Goal: Task Accomplishment & Management: Use online tool/utility

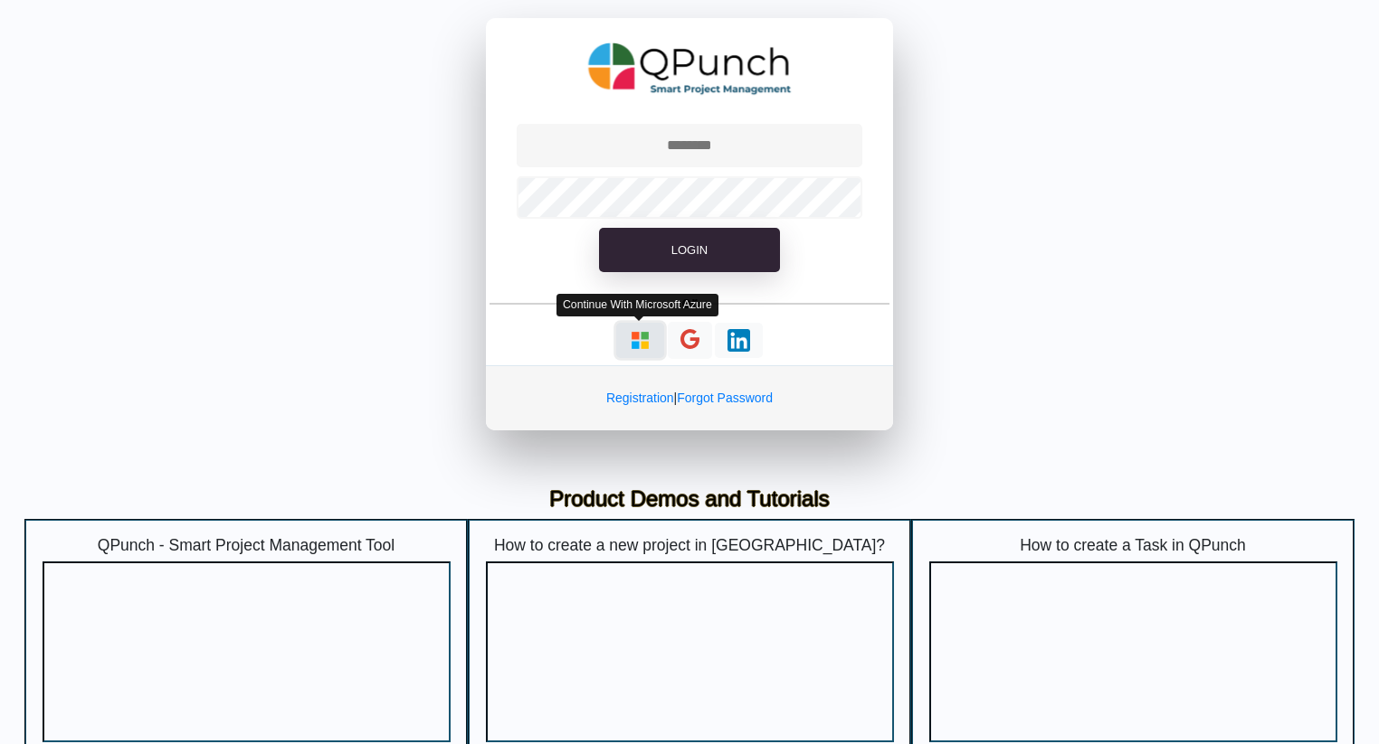
click at [648, 341] on img "button" at bounding box center [640, 340] width 23 height 23
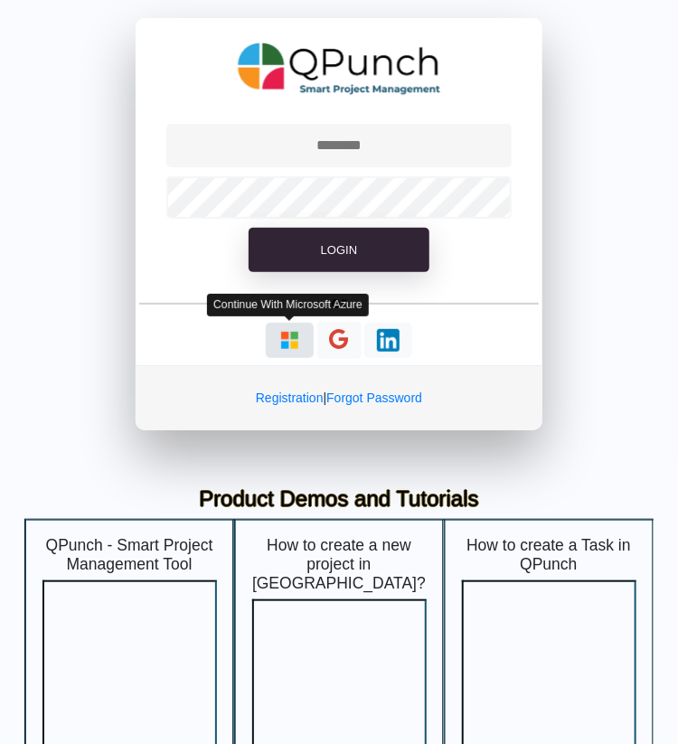
type input "**********"
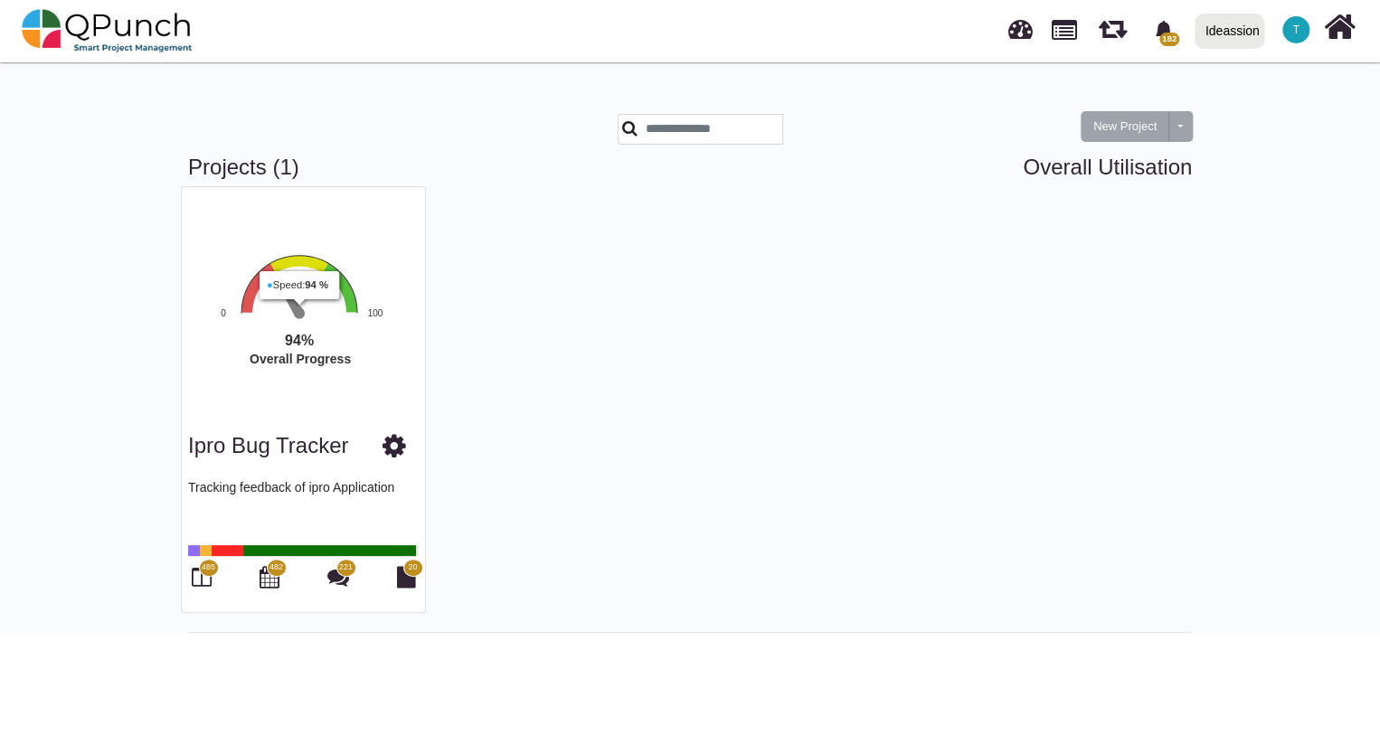
click at [271, 283] on rect "Interactive chart" at bounding box center [317, 336] width 280 height 168
click at [206, 573] on span "485" at bounding box center [209, 568] width 20 height 18
click at [196, 576] on icon at bounding box center [202, 577] width 20 height 22
click at [195, 576] on icon at bounding box center [202, 577] width 20 height 22
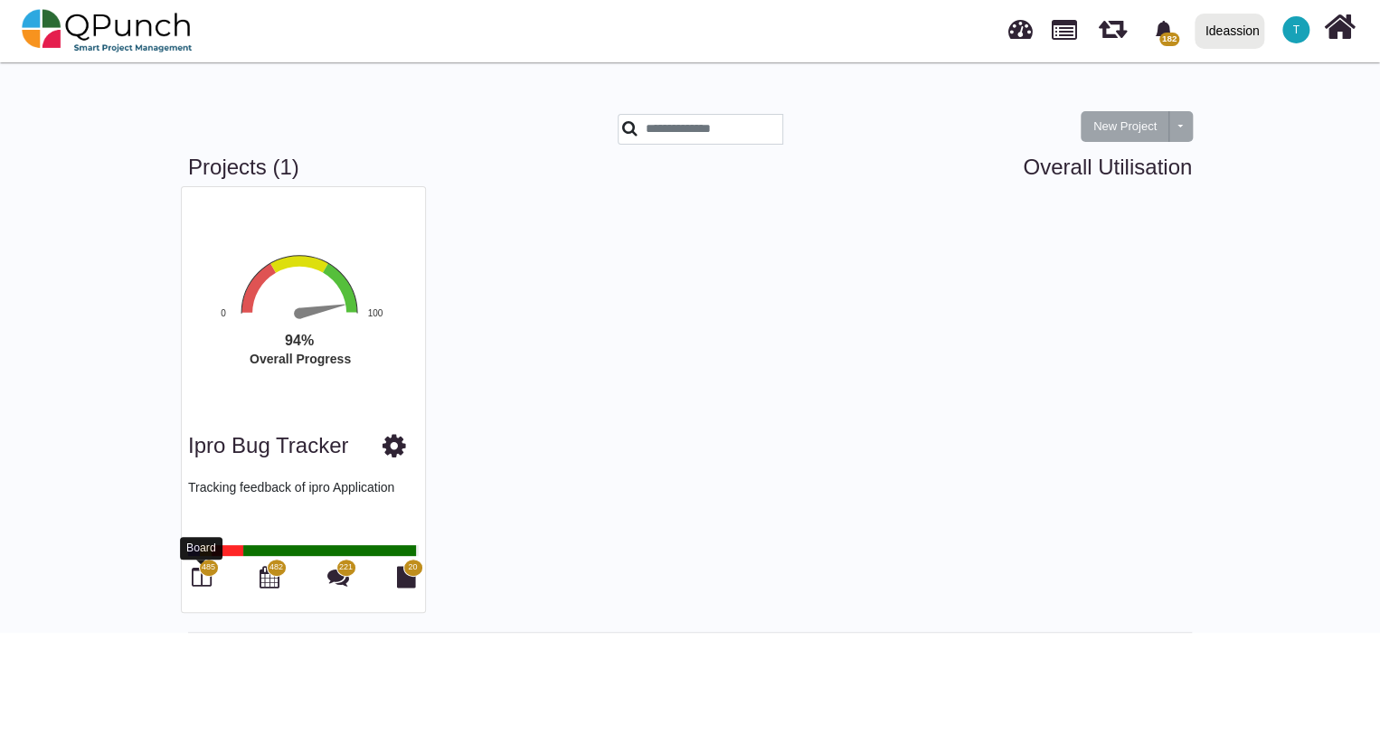
click at [195, 576] on icon at bounding box center [202, 577] width 20 height 22
click at [202, 584] on icon at bounding box center [202, 577] width 20 height 22
